Goal: Task Accomplishment & Management: Complete application form

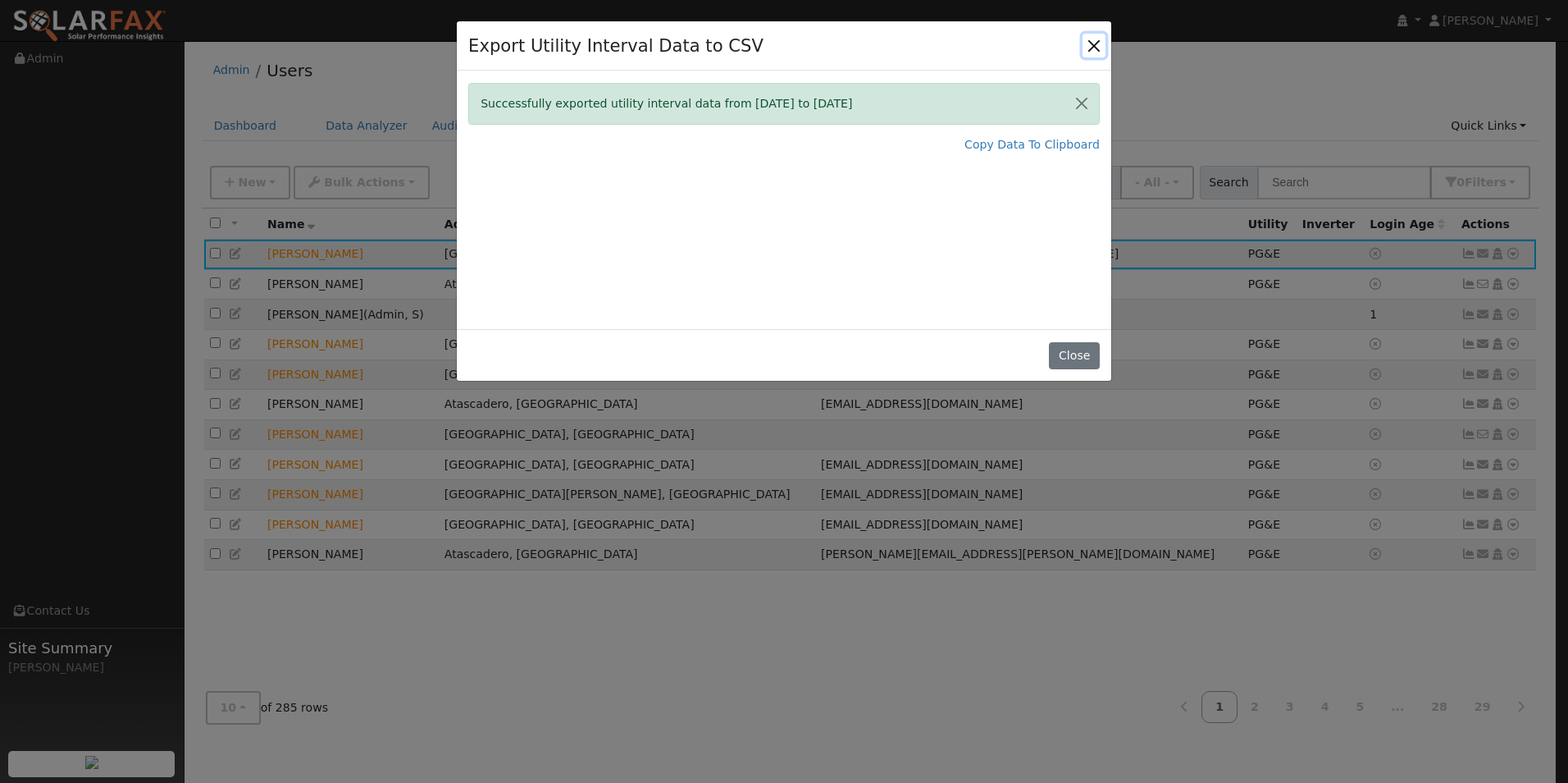
click at [1093, 47] on button "Close" at bounding box center [1094, 45] width 23 height 23
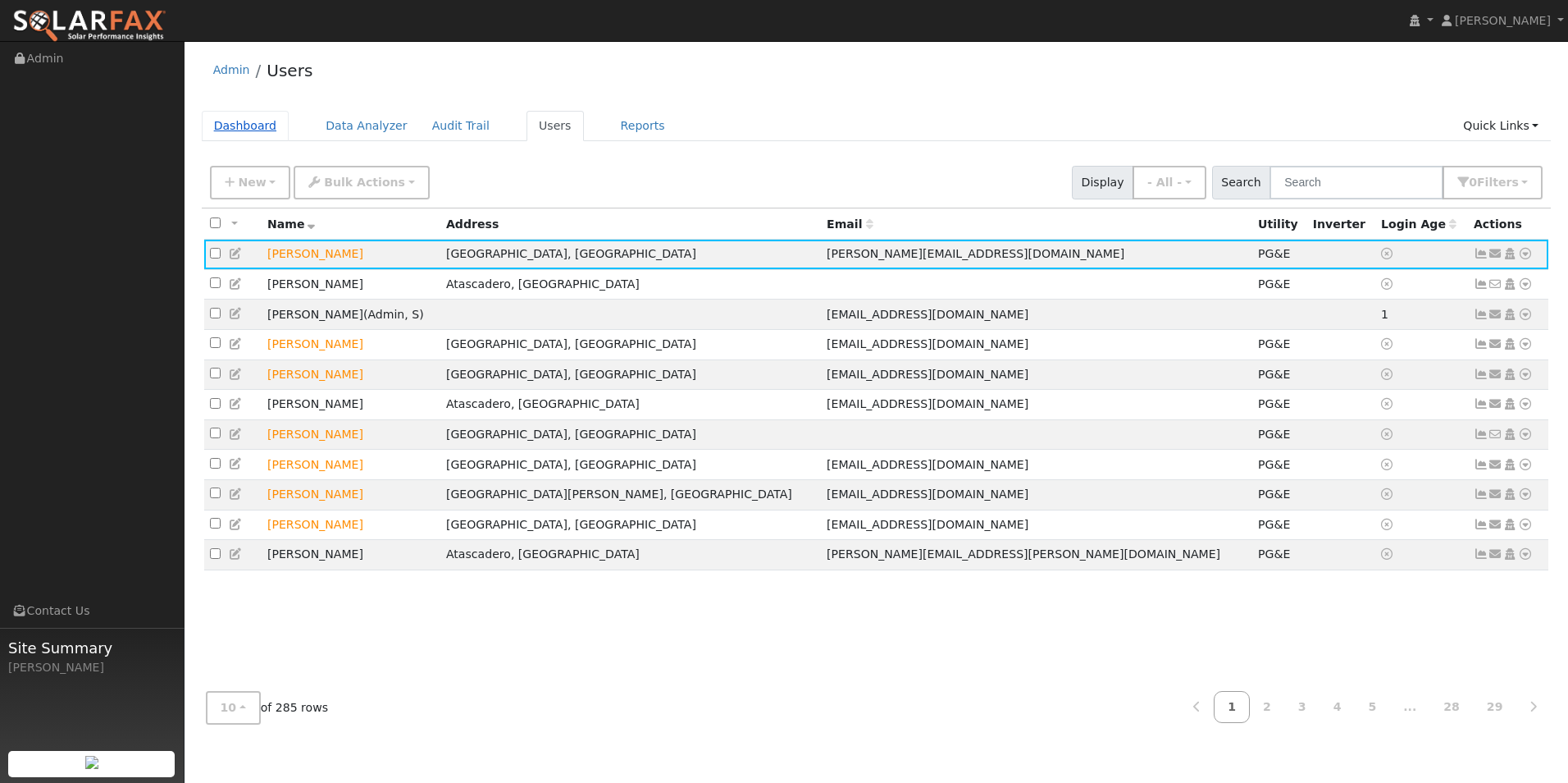
click at [251, 121] on link "Dashboard" at bounding box center [246, 126] width 88 height 30
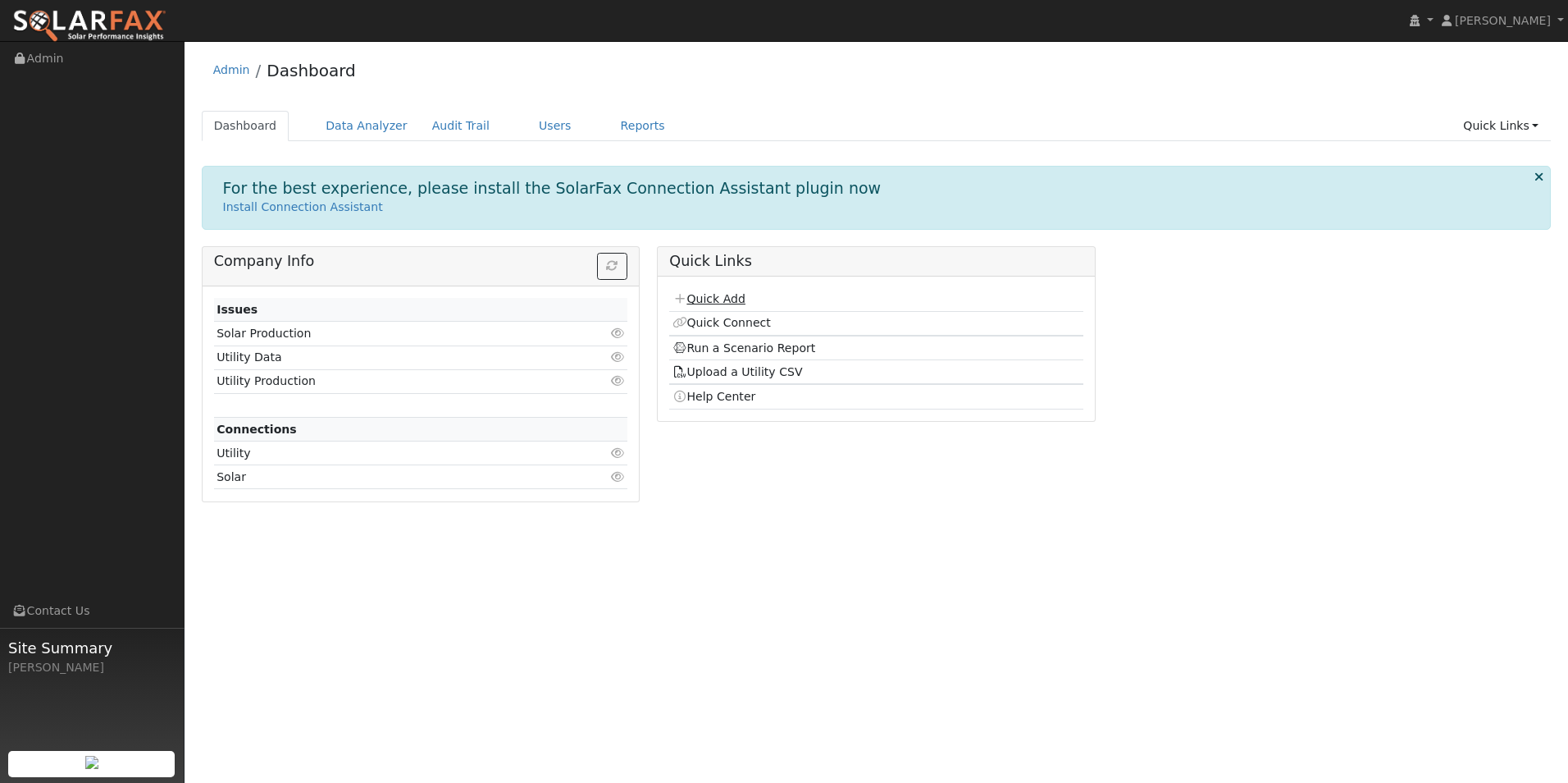
click at [710, 303] on link "Quick Add" at bounding box center [709, 299] width 73 height 13
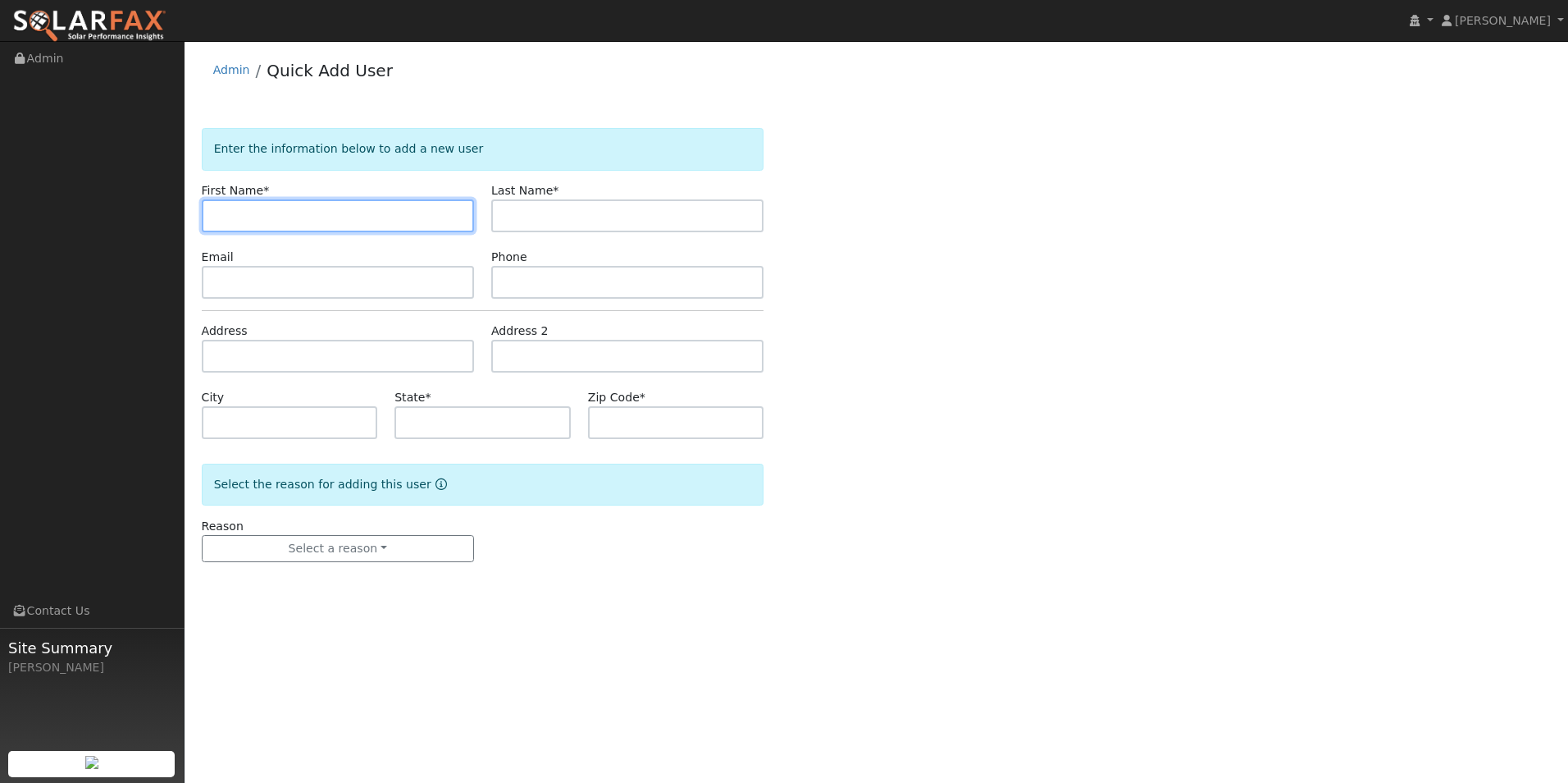
paste input "Pawl, Theresa"
drag, startPoint x: 249, startPoint y: 220, endPoint x: 197, endPoint y: 214, distance: 52.3
click at [197, 214] on div "First Name * Pawl, Theresa" at bounding box center [337, 207] width 289 height 50
type input "Theresa"
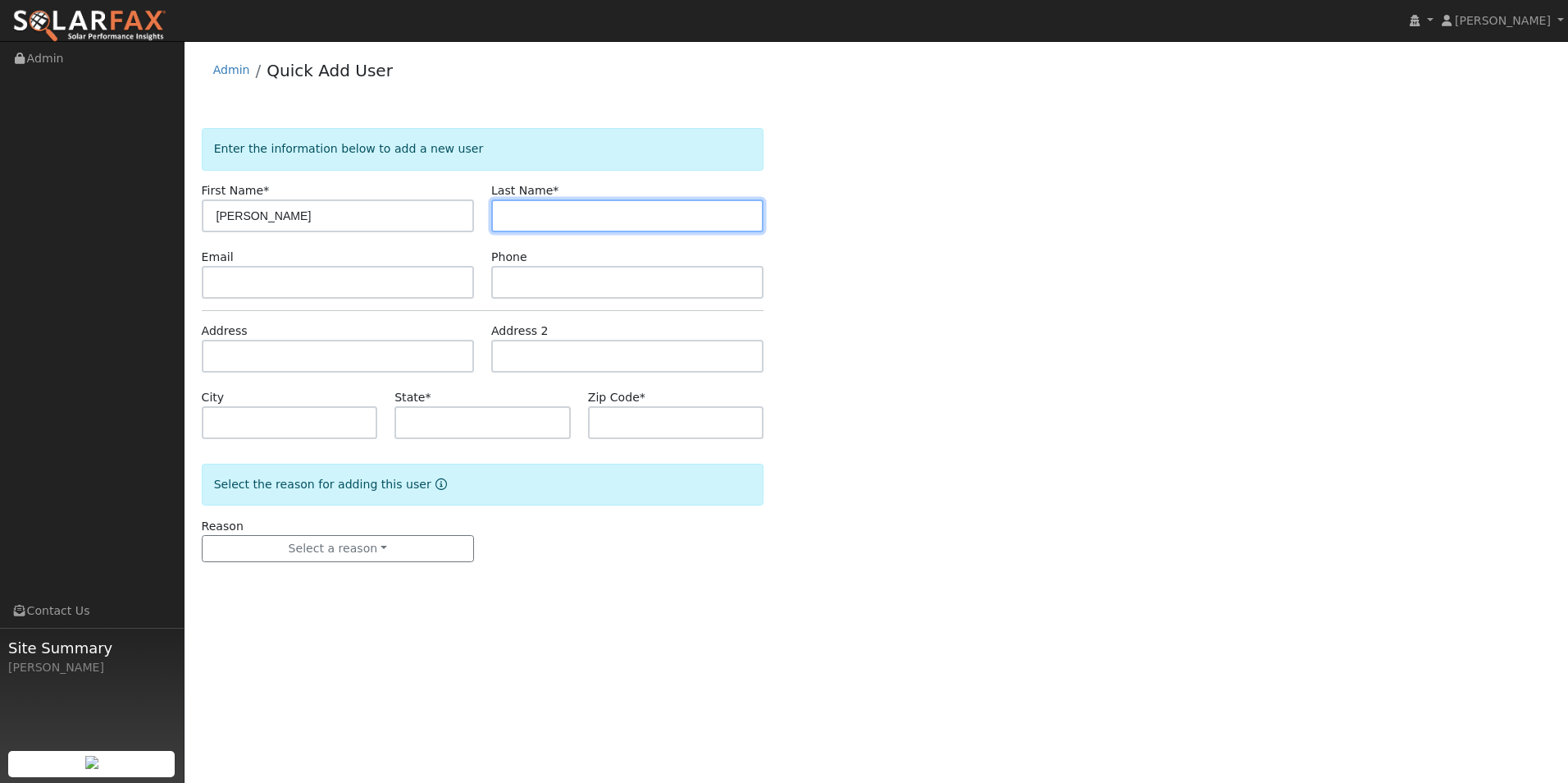
click at [597, 227] on input "text" at bounding box center [627, 215] width 272 height 33
type input "Pawl"
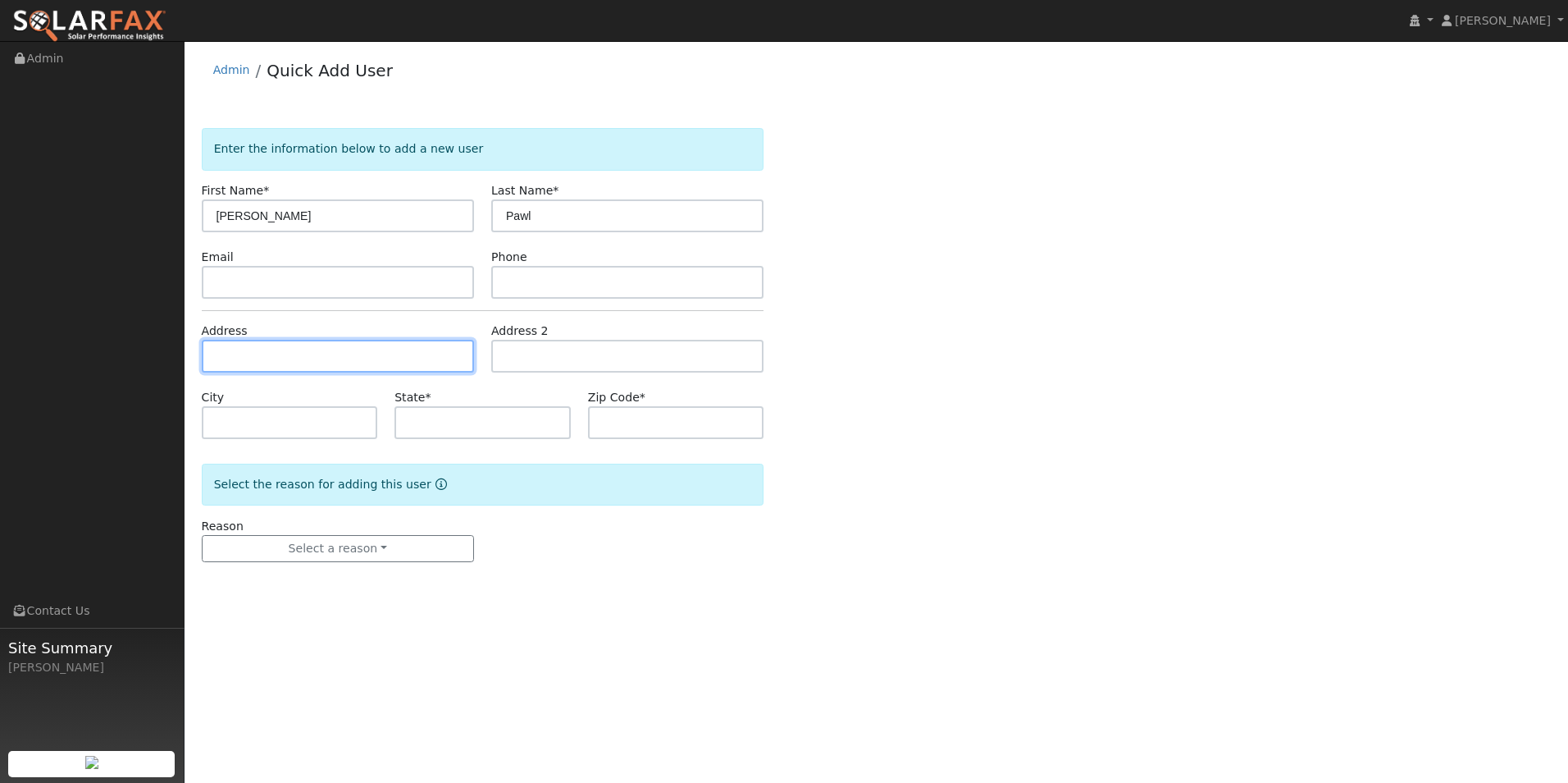
click at [270, 363] on input "text" at bounding box center [338, 356] width 272 height 33
paste input "214 Saint Andrews Way, Santa Maria CA, 93455"
type input "214 Saint Andrews Way"
type input "Santa Maria"
type input "CA"
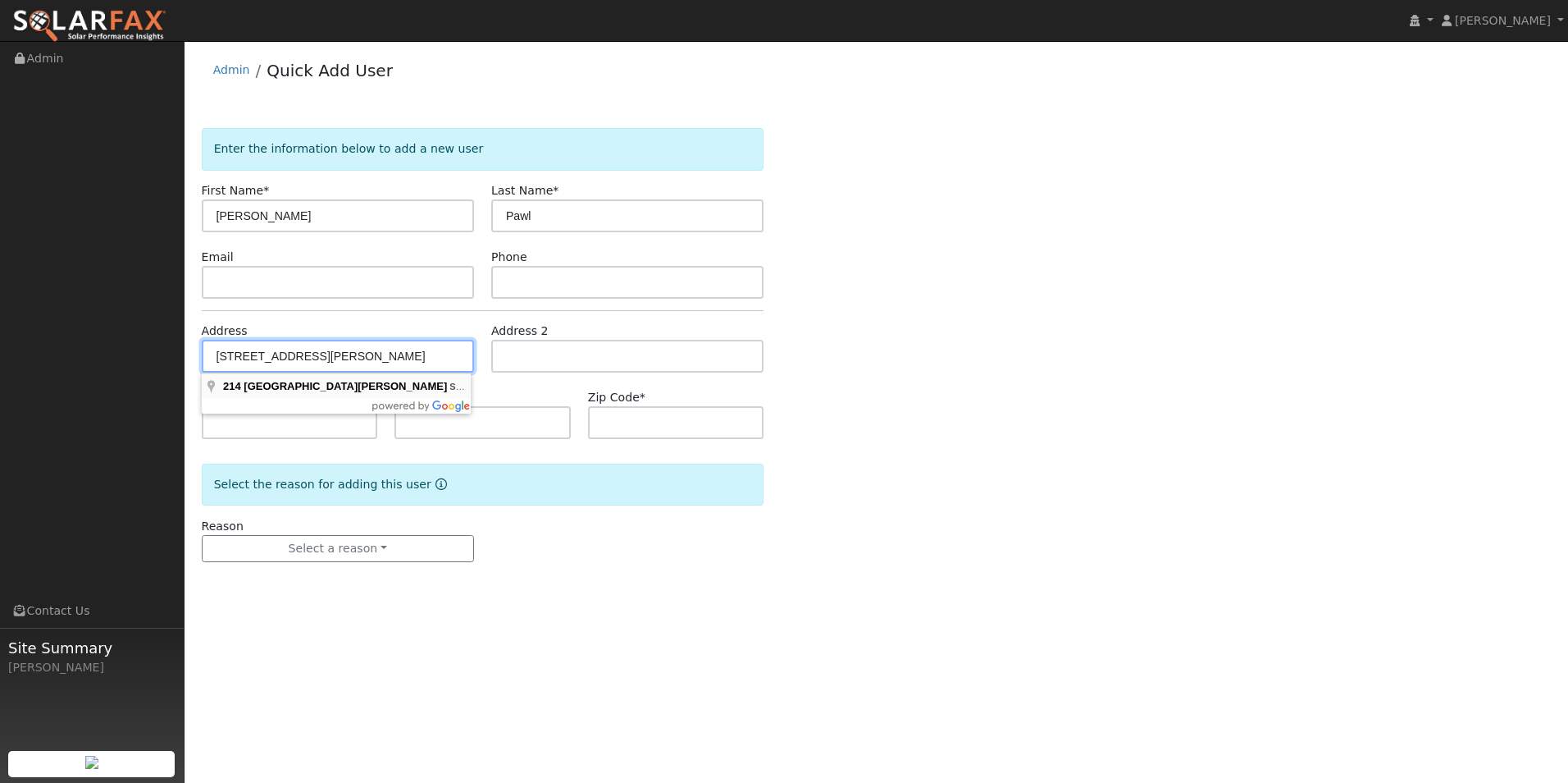
type input "93455"
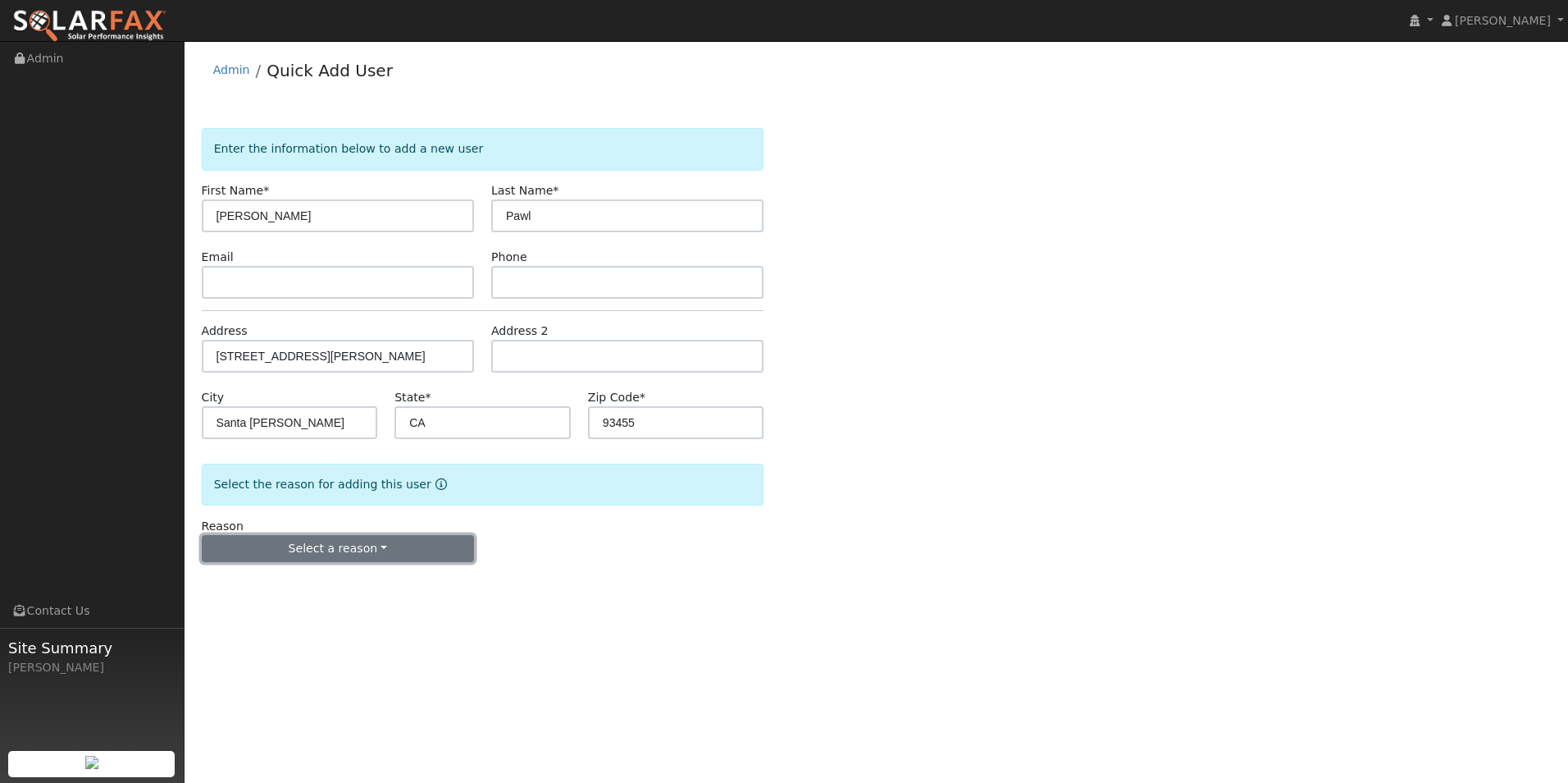
click at [369, 542] on button "Select a reason" at bounding box center [338, 549] width 272 height 28
click at [330, 586] on link "New lead" at bounding box center [293, 583] width 181 height 23
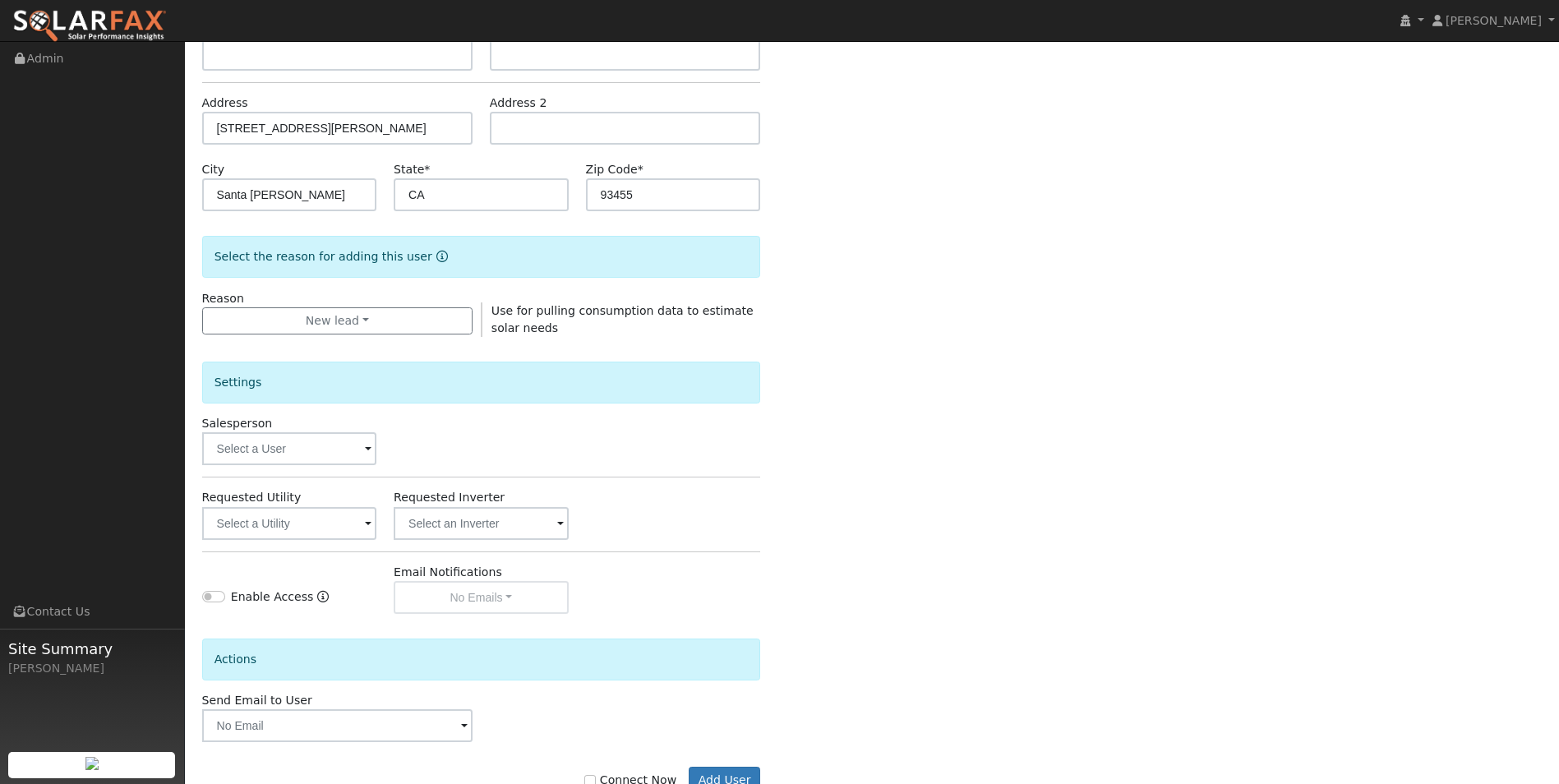
scroll to position [240, 0]
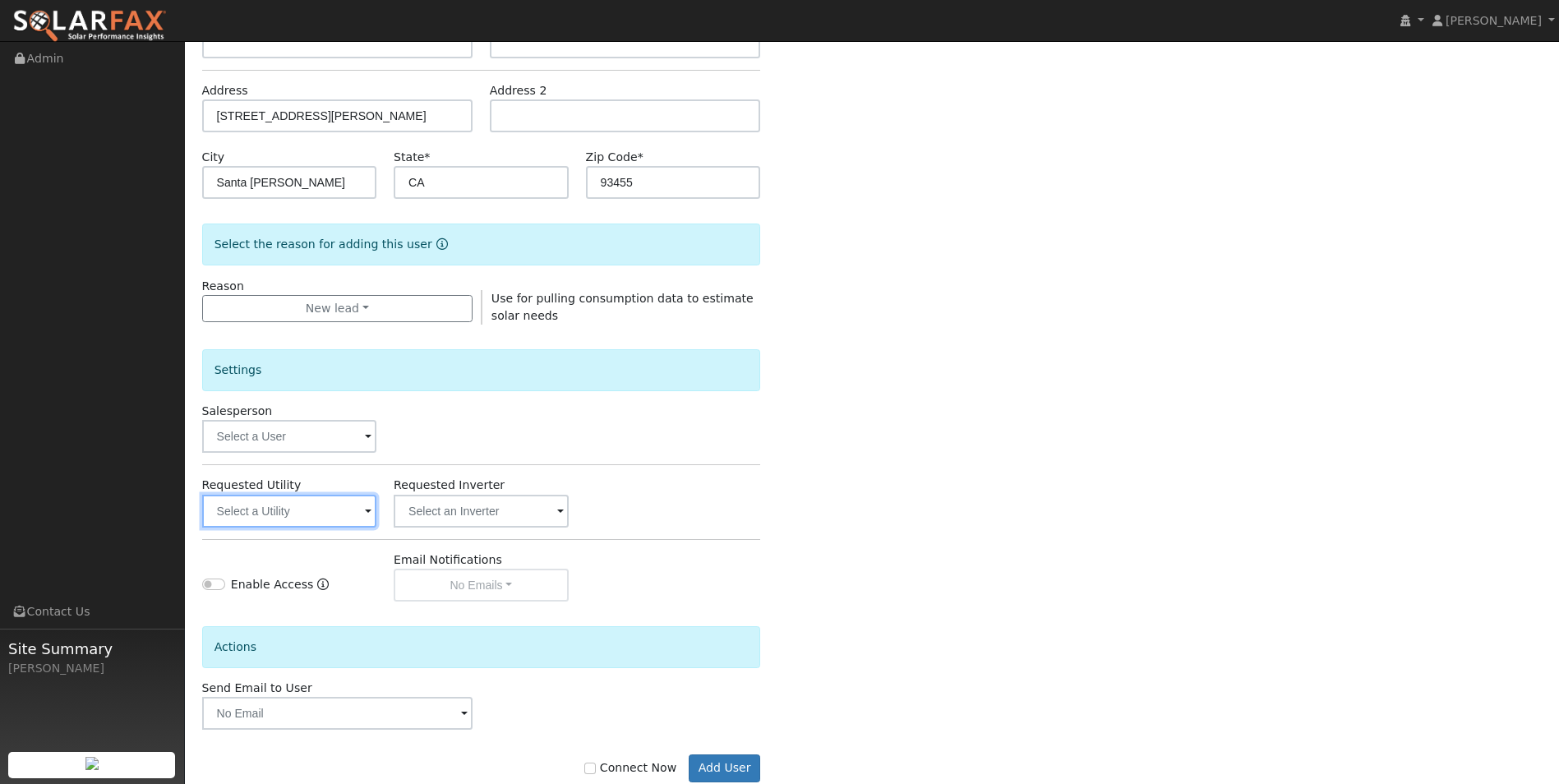
click at [294, 518] on input "text" at bounding box center [289, 510] width 174 height 33
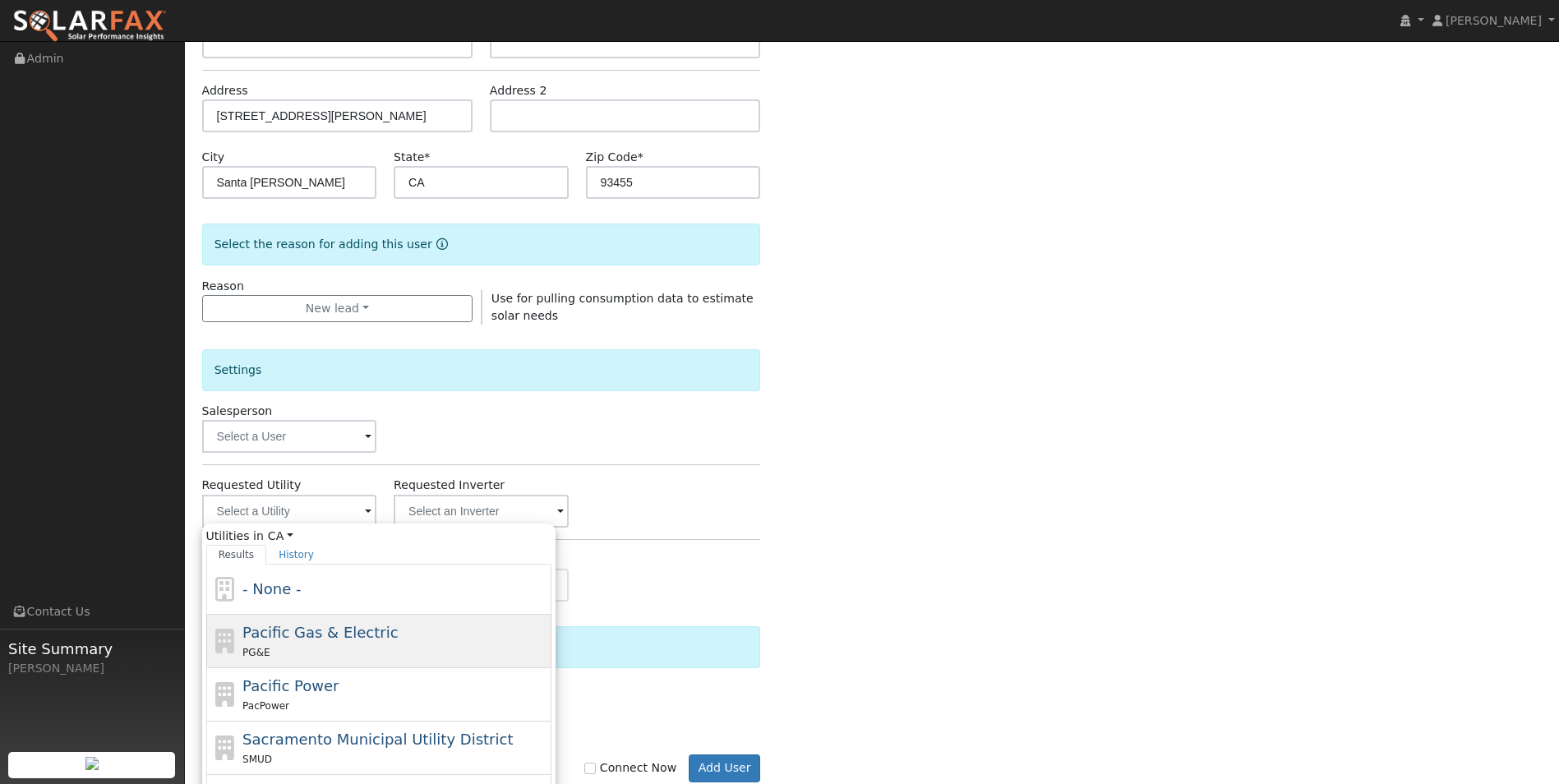
click at [306, 645] on div "PG&E" at bounding box center [395, 652] width 305 height 17
type input "Pacific Gas & Electric"
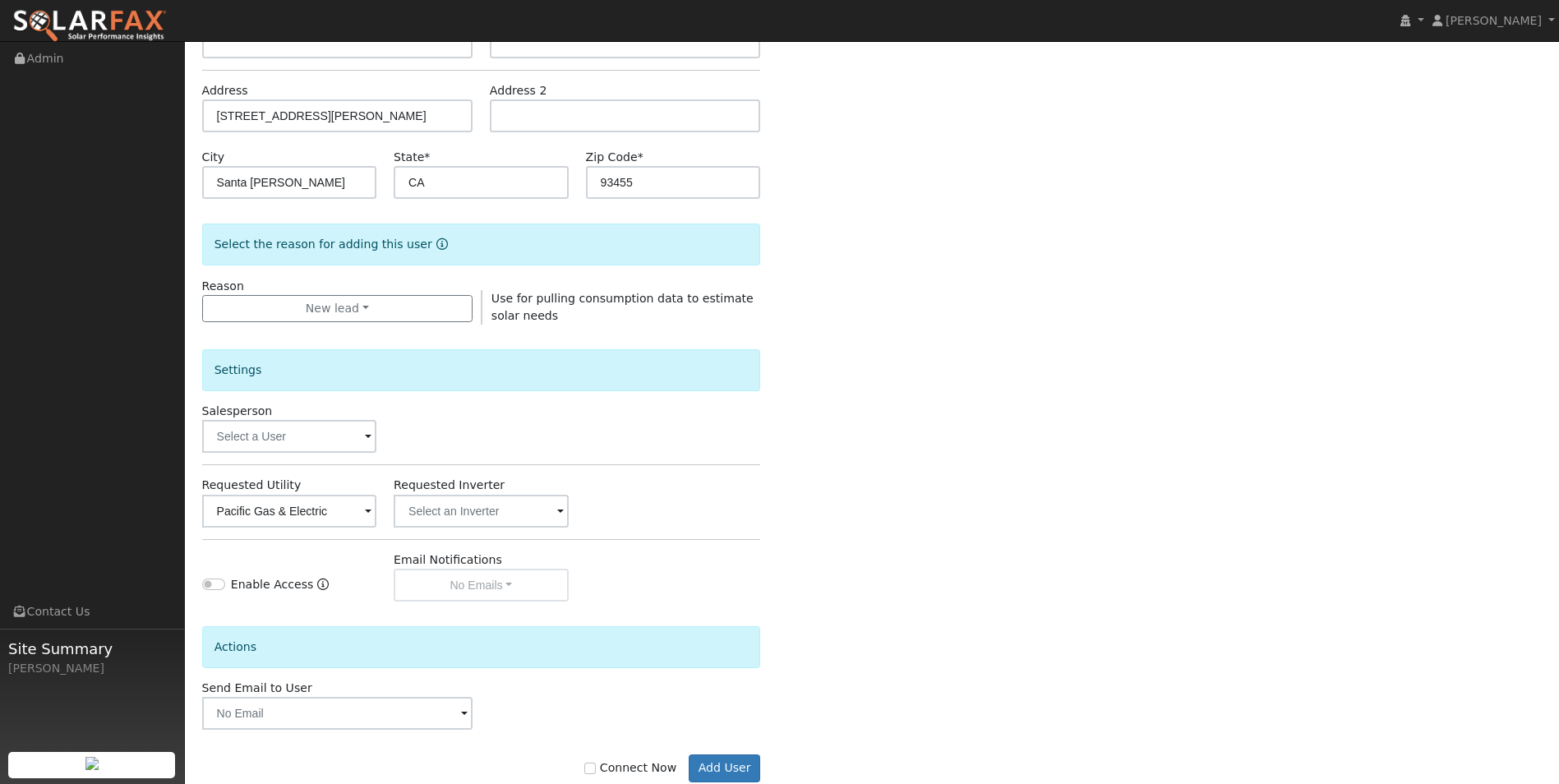
scroll to position [280, 0]
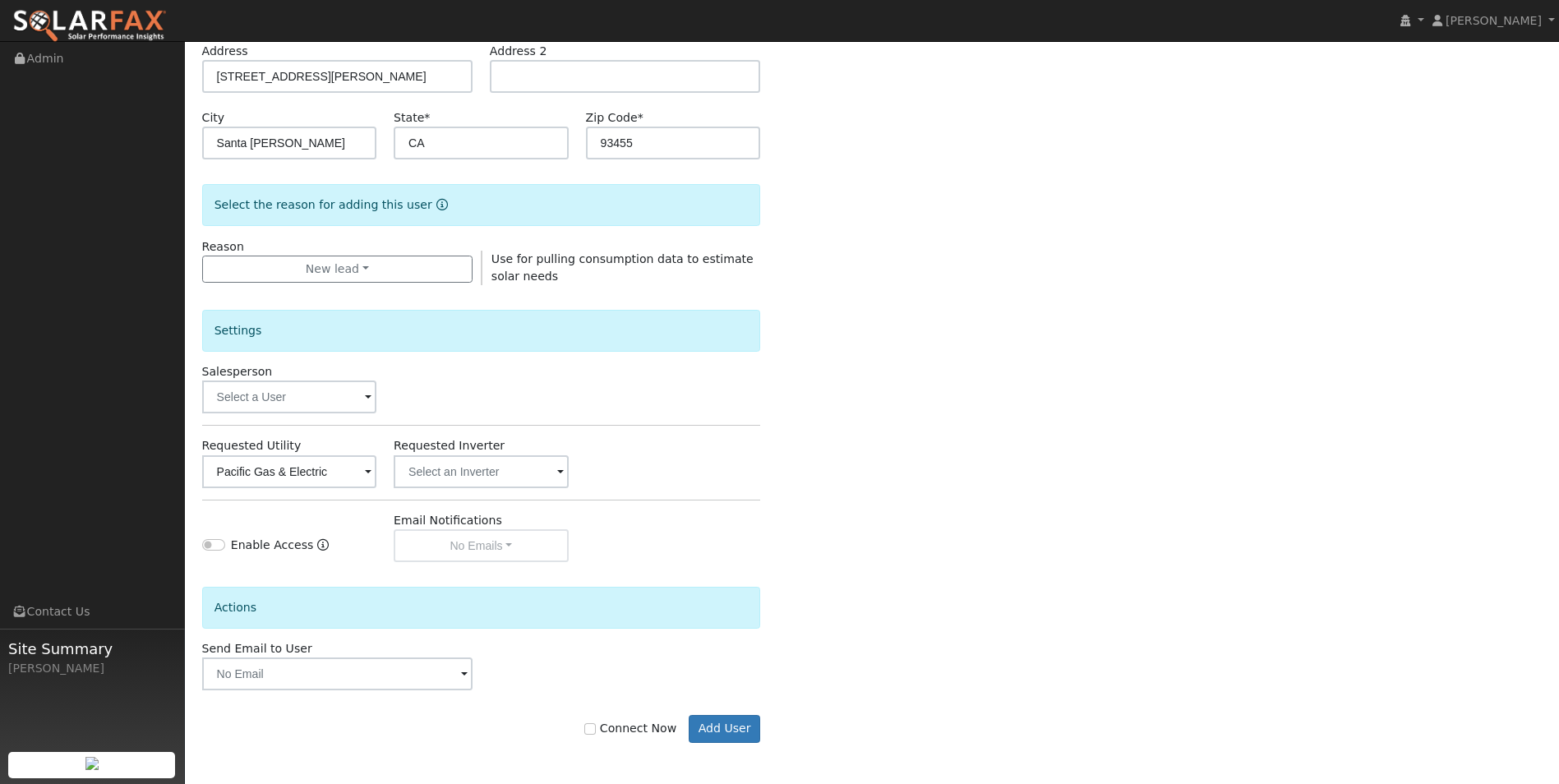
click at [620, 743] on form "Enter the information below to add a new user First Name * Theresa Last Name * …" at bounding box center [482, 312] width 559 height 927
click at [596, 728] on input "Connect Now" at bounding box center [590, 729] width 11 height 11
checkbox input "true"
click at [722, 736] on button "Add User" at bounding box center [723, 728] width 71 height 28
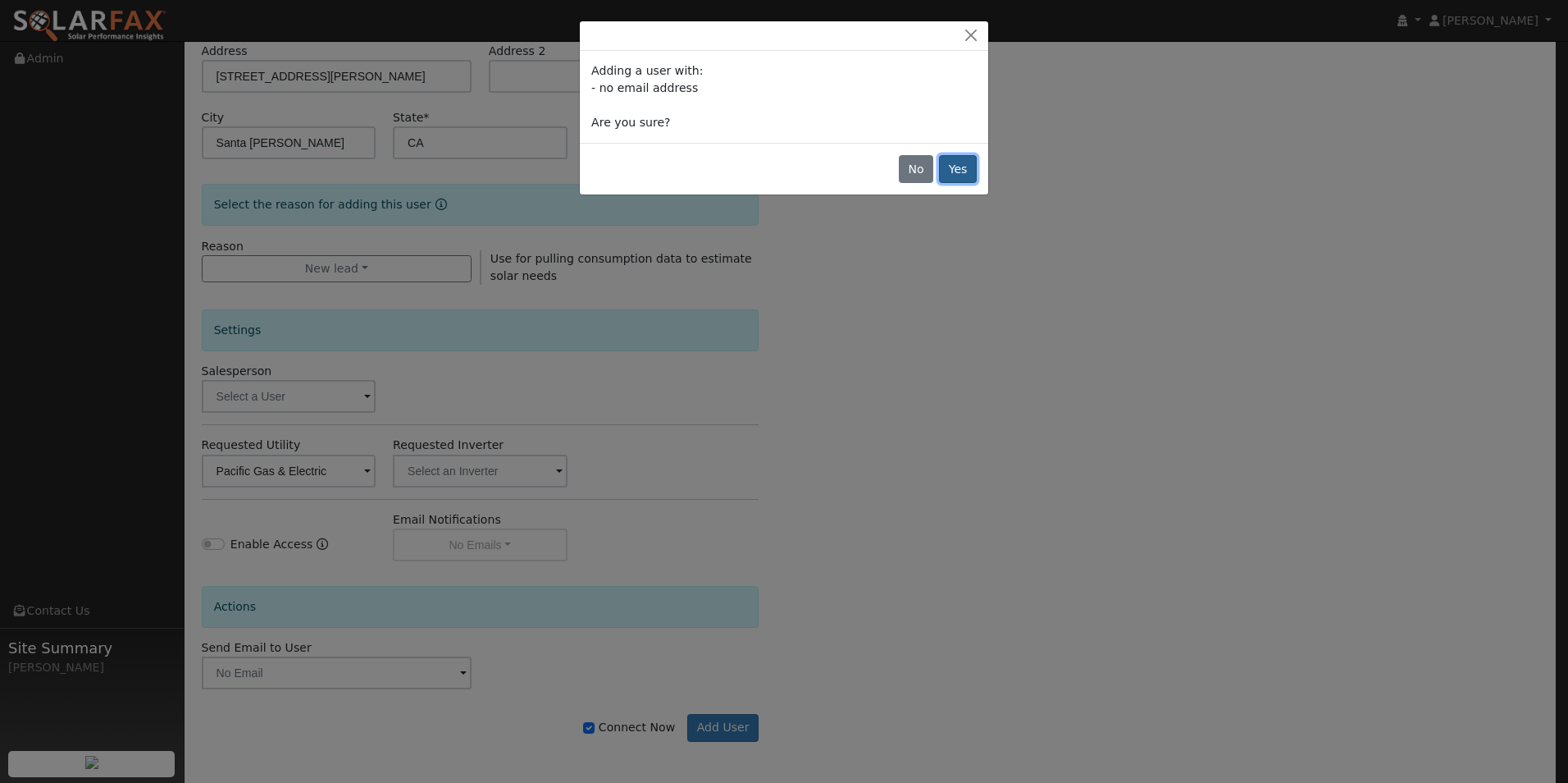
click at [965, 166] on button "Yes" at bounding box center [958, 168] width 38 height 28
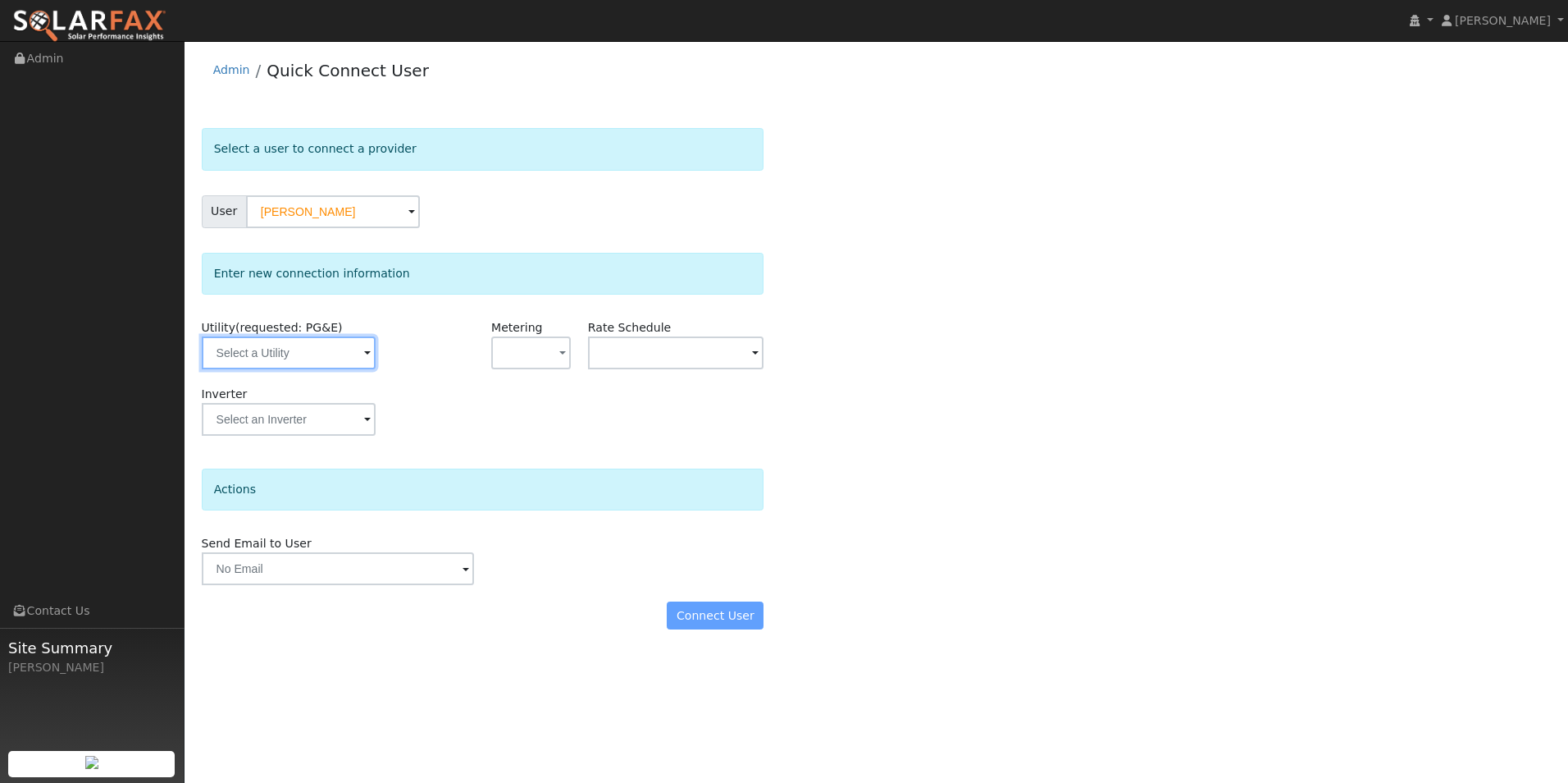
click at [309, 364] on input "text" at bounding box center [288, 352] width 174 height 33
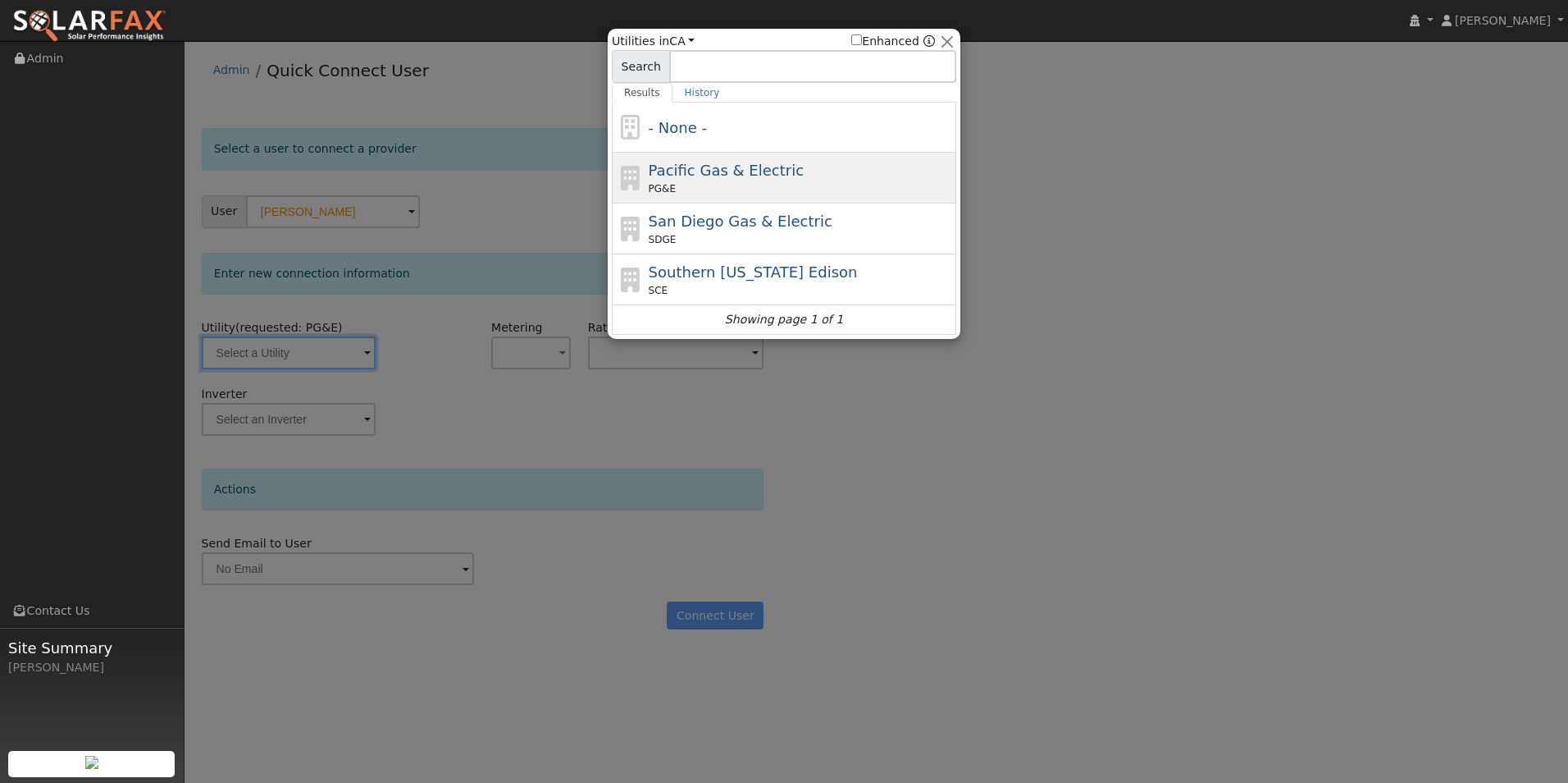
click at [656, 192] on span "PG&E" at bounding box center [662, 189] width 28 height 15
type input "PG&E"
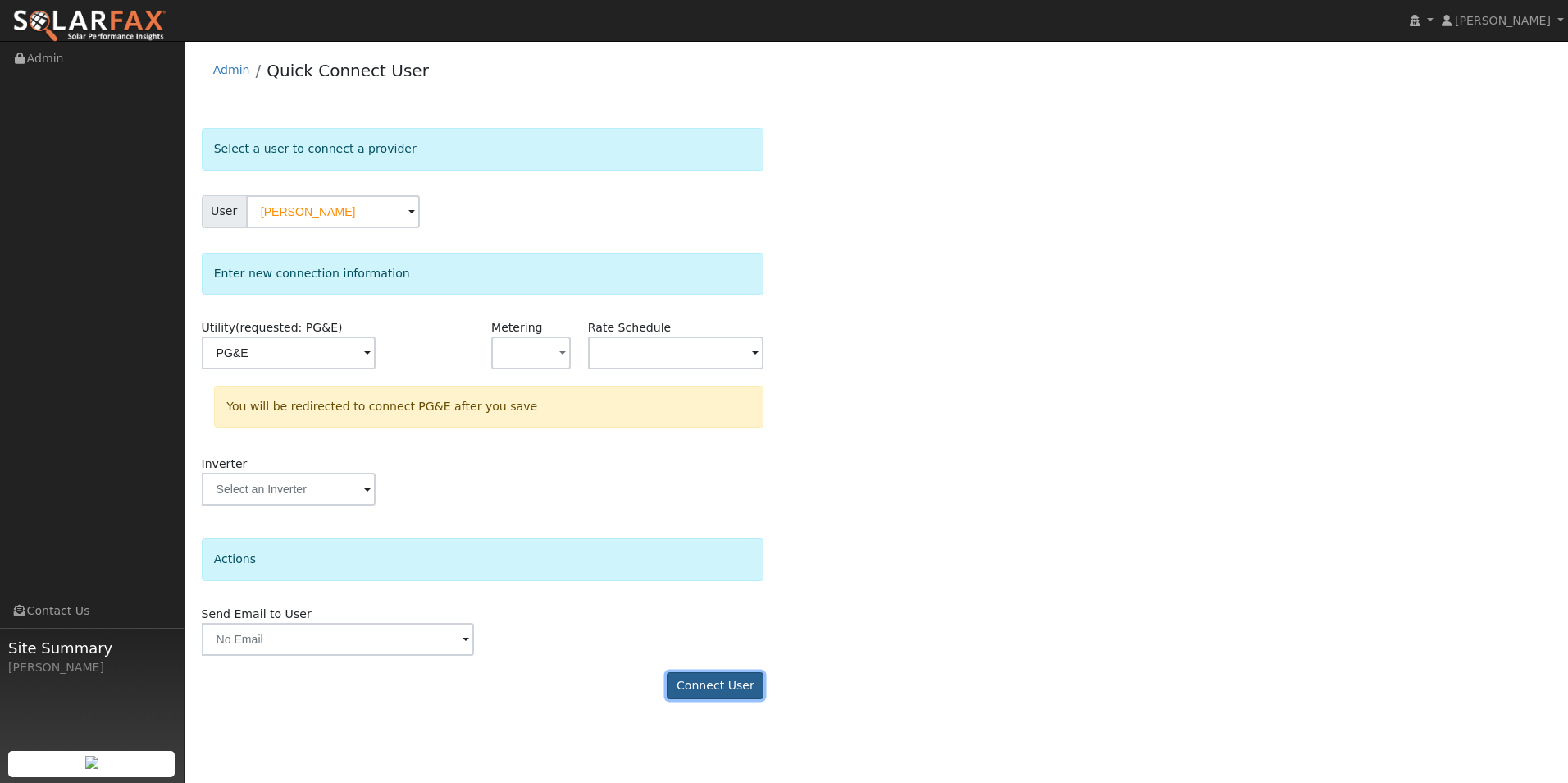
click at [705, 687] on button "Connect User" at bounding box center [715, 685] width 97 height 28
